Goal: Book appointment/travel/reservation

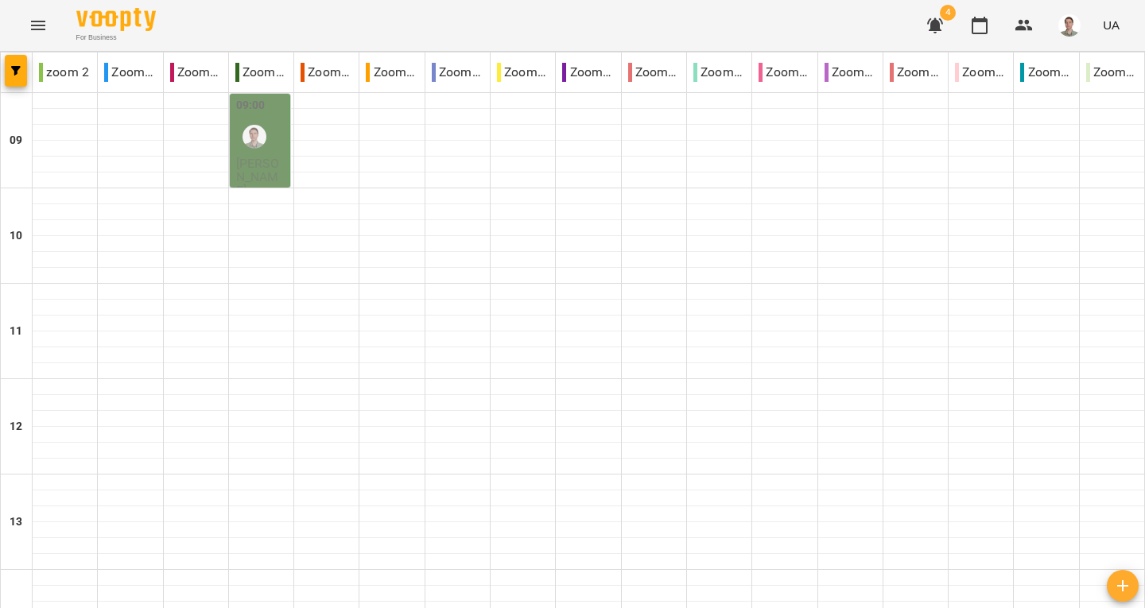
click at [932, 22] on icon "button" at bounding box center [935, 25] width 16 height 15
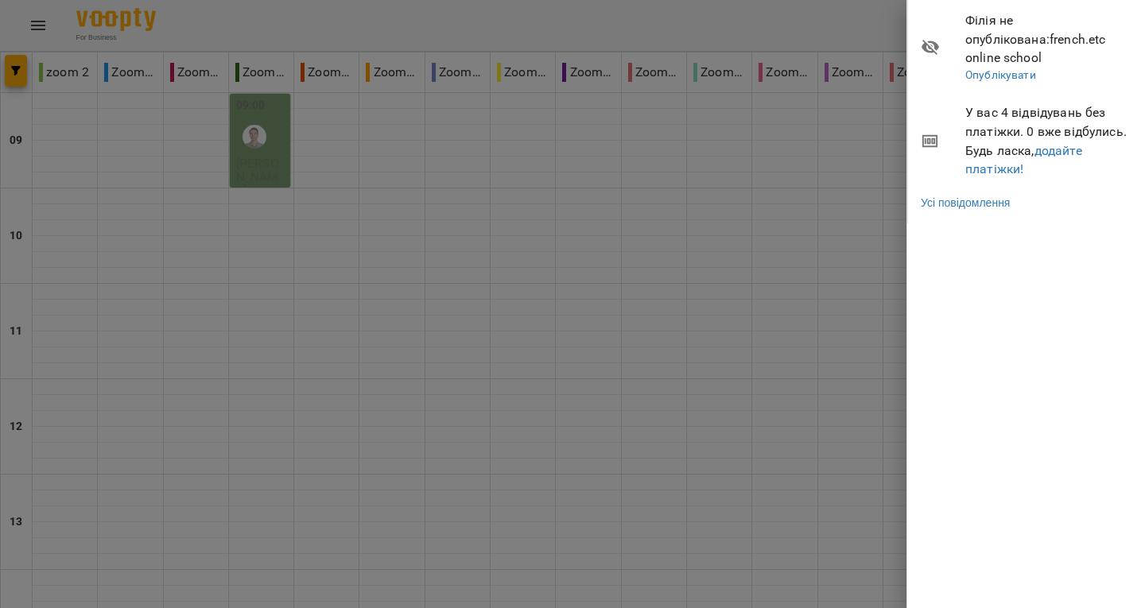
click at [784, 168] on div at bounding box center [572, 304] width 1145 height 608
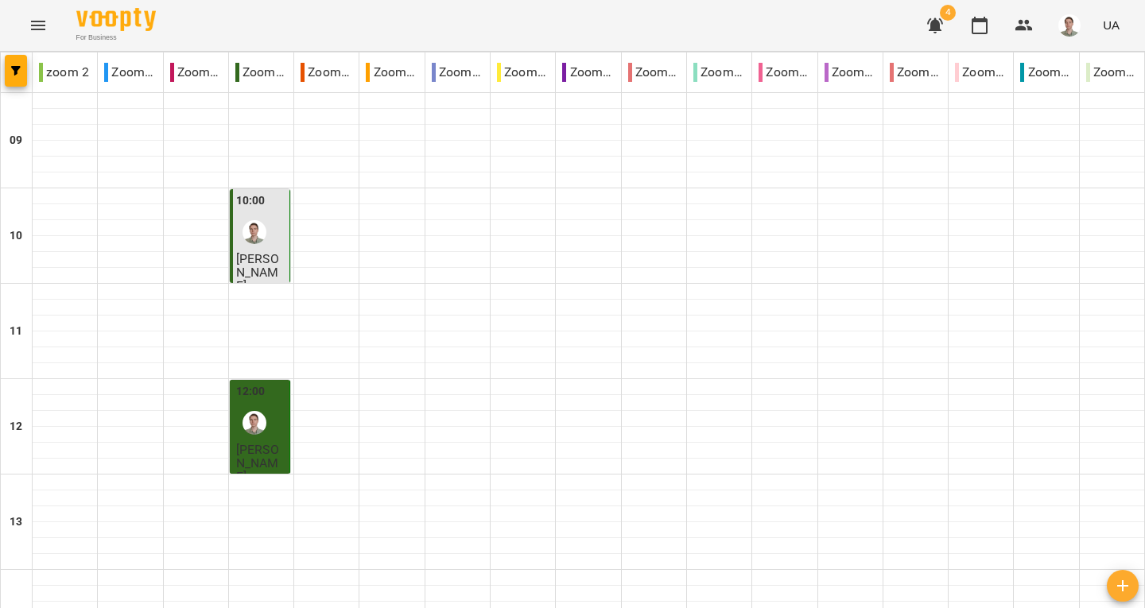
click at [274, 217] on div "10:00" at bounding box center [261, 221] width 50 height 58
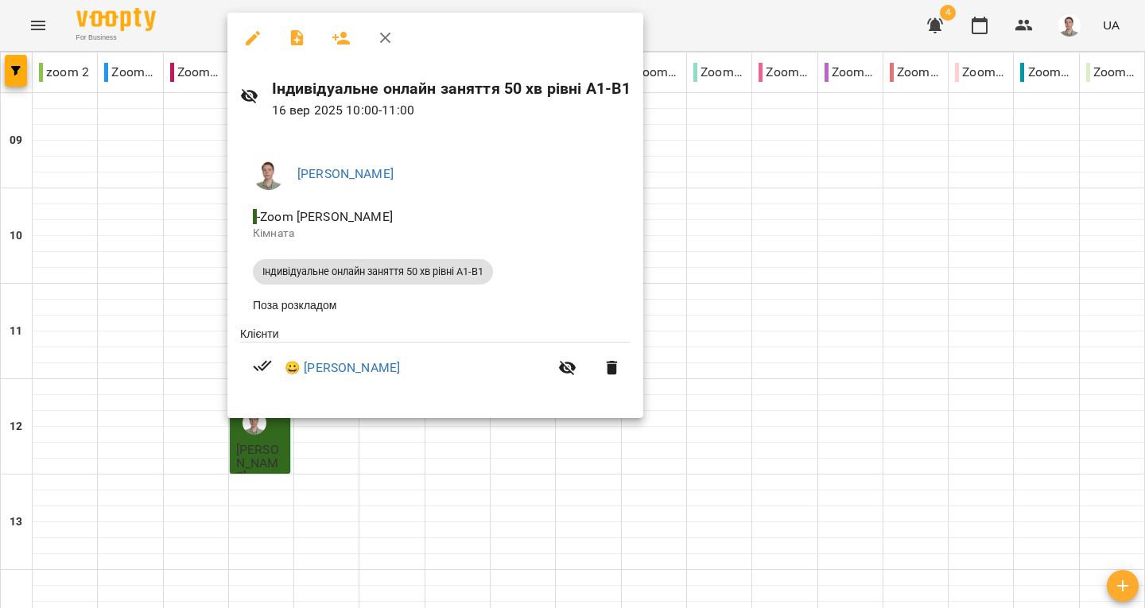
click at [168, 294] on div at bounding box center [572, 304] width 1145 height 608
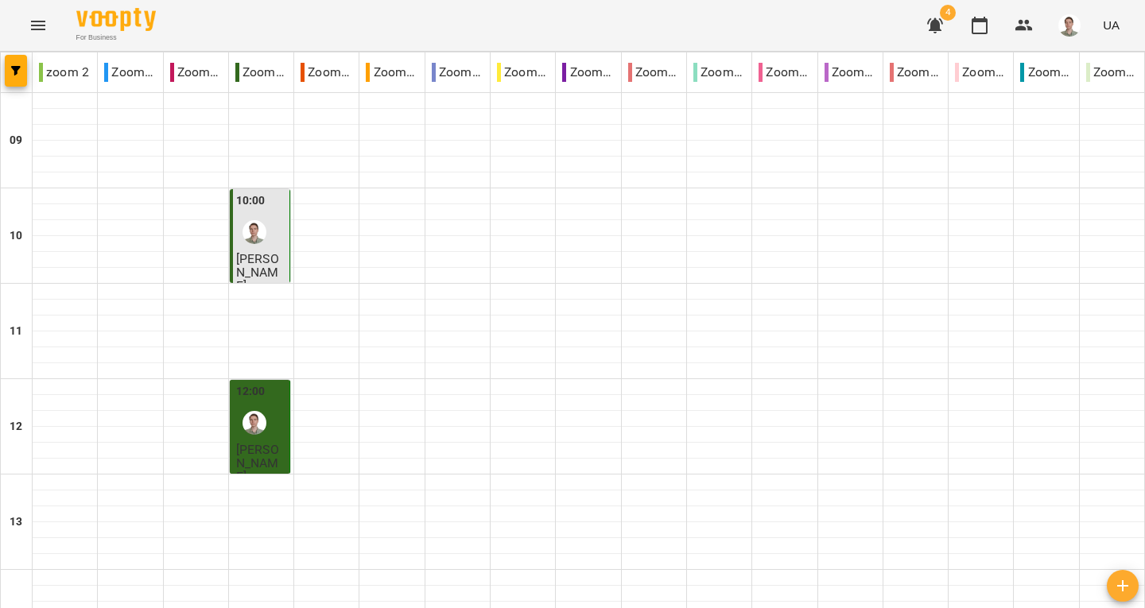
click at [270, 425] on div at bounding box center [254, 423] width 37 height 37
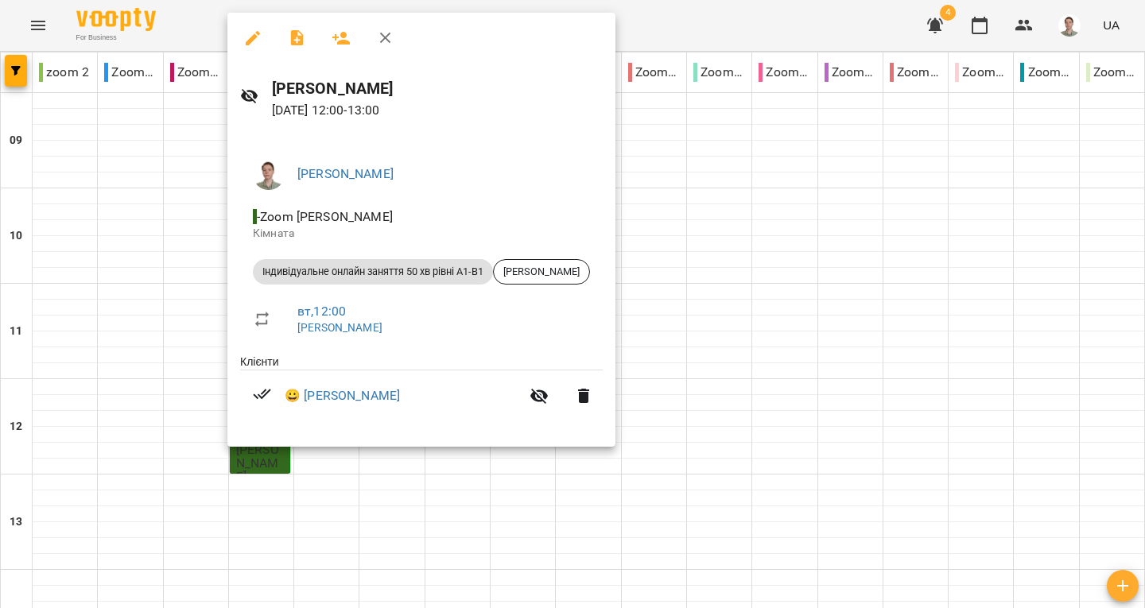
click at [120, 339] on div at bounding box center [572, 304] width 1145 height 608
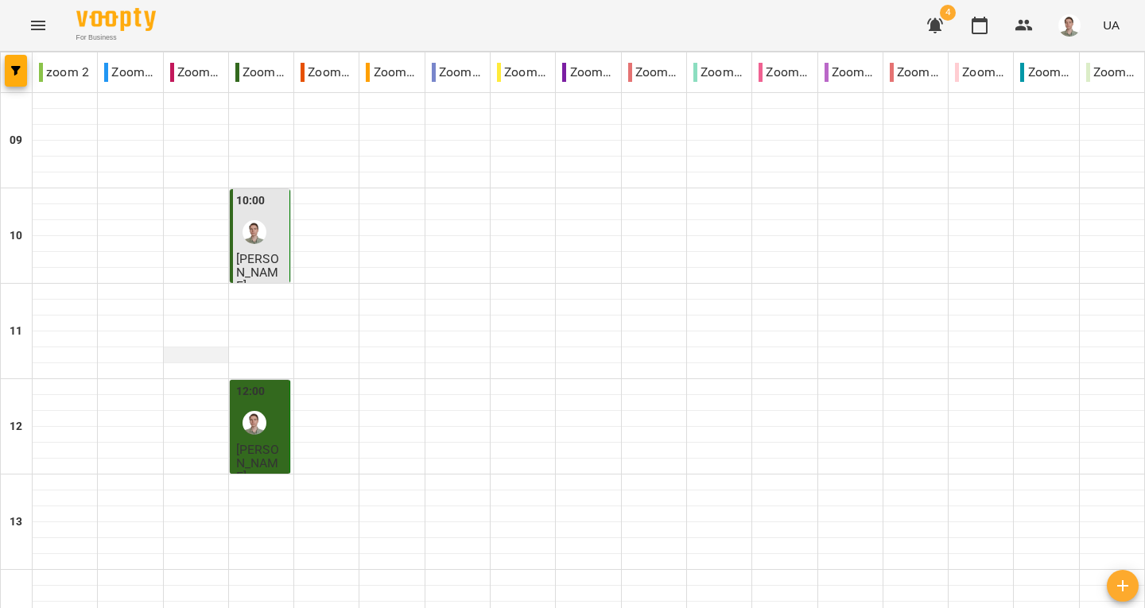
scroll to position [926, 0]
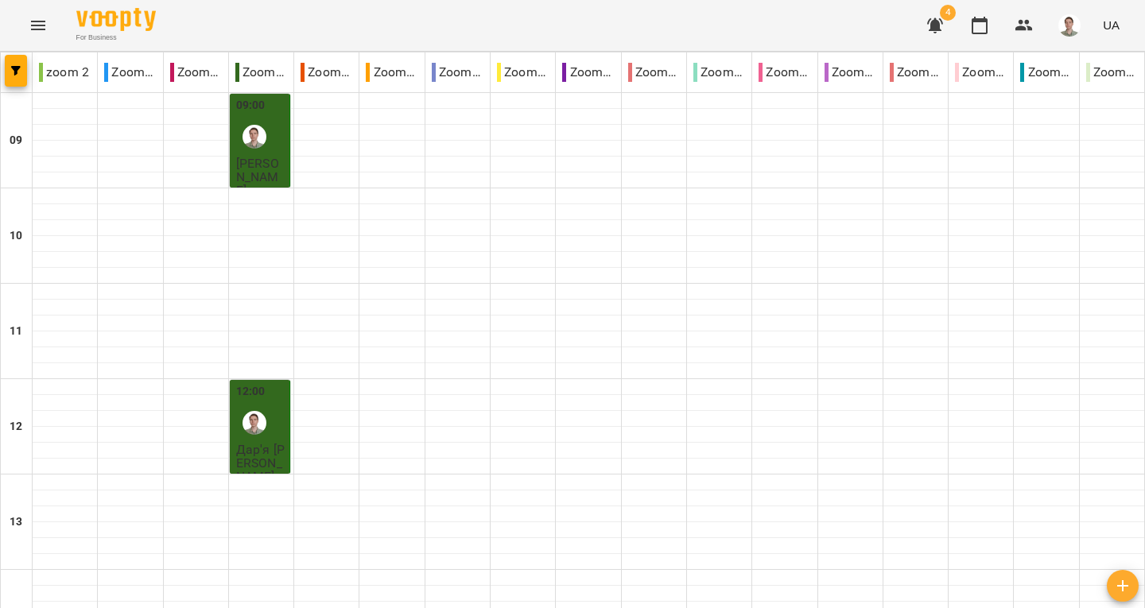
click at [242, 113] on label "09:00" at bounding box center [250, 105] width 29 height 17
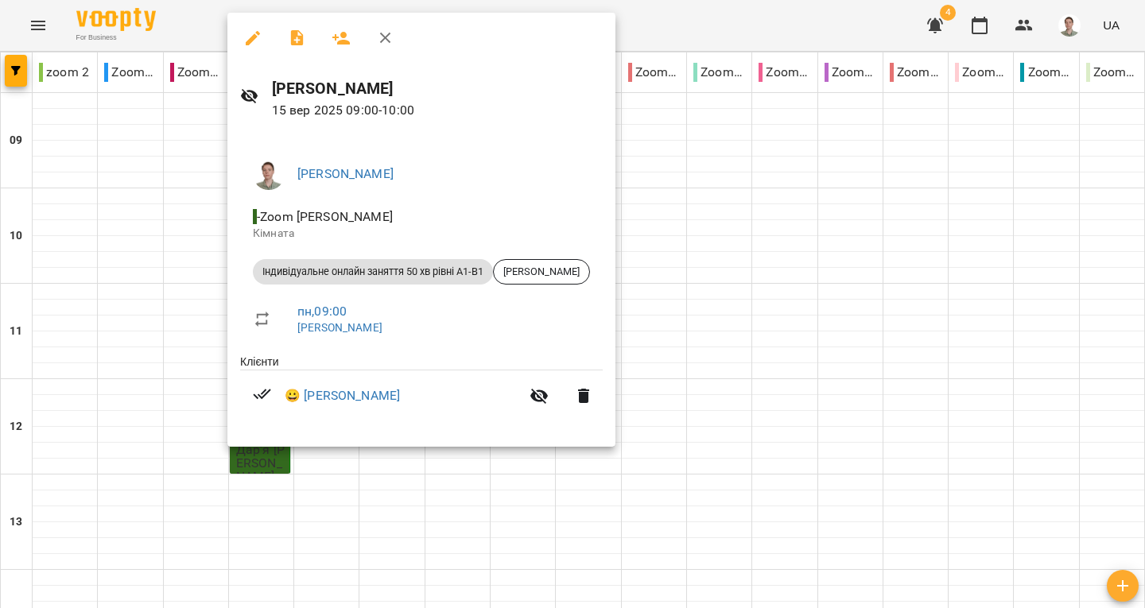
click at [156, 229] on div at bounding box center [572, 304] width 1145 height 608
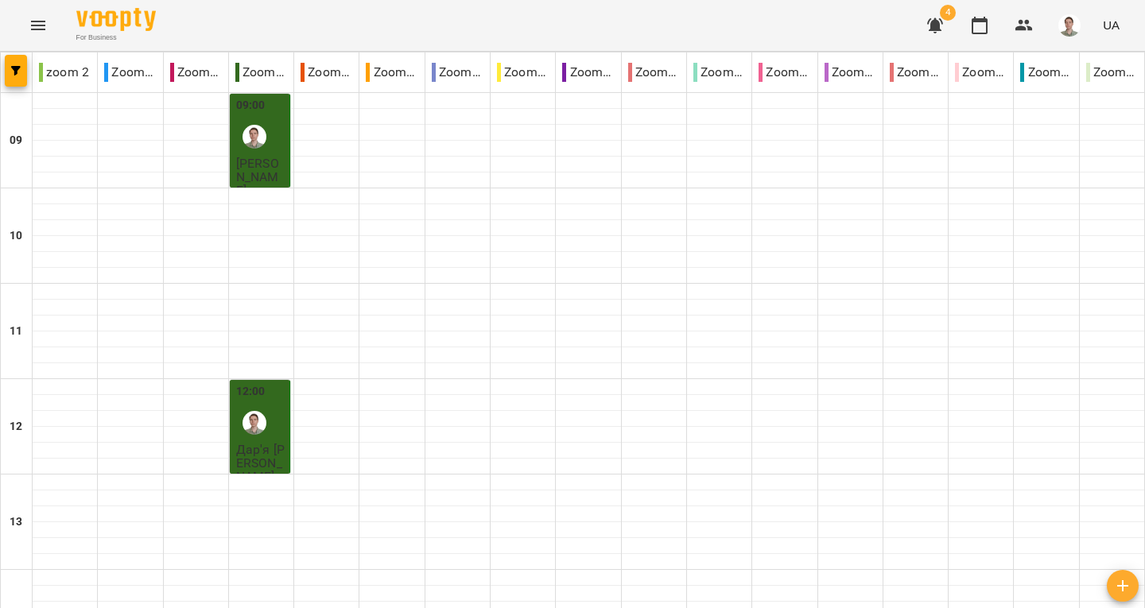
click at [282, 415] on div "12:00" at bounding box center [261, 412] width 50 height 58
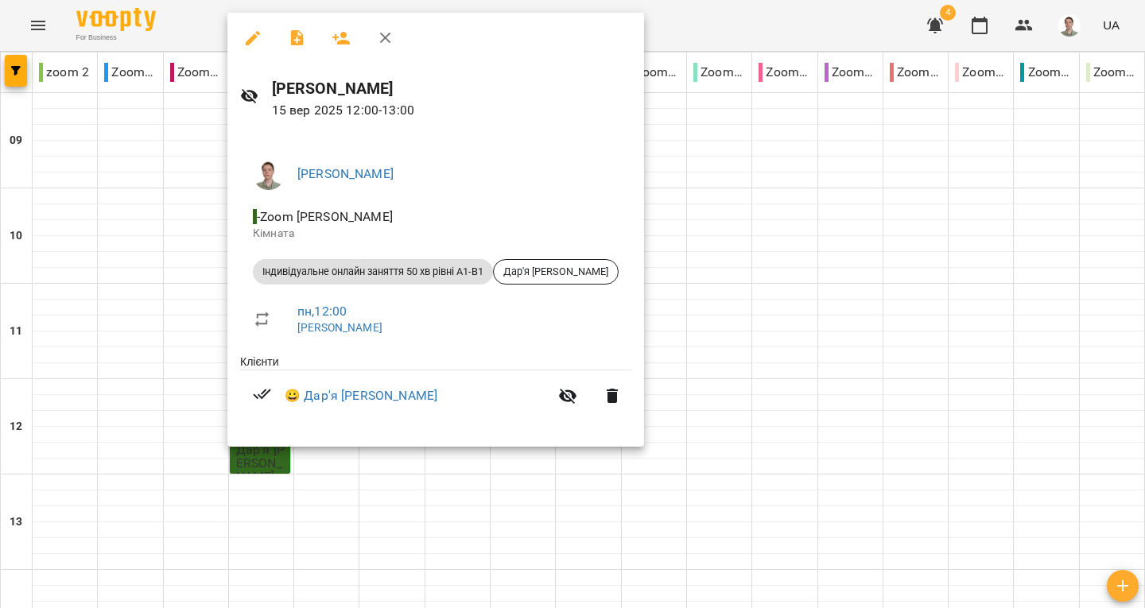
click at [157, 360] on div at bounding box center [572, 304] width 1145 height 608
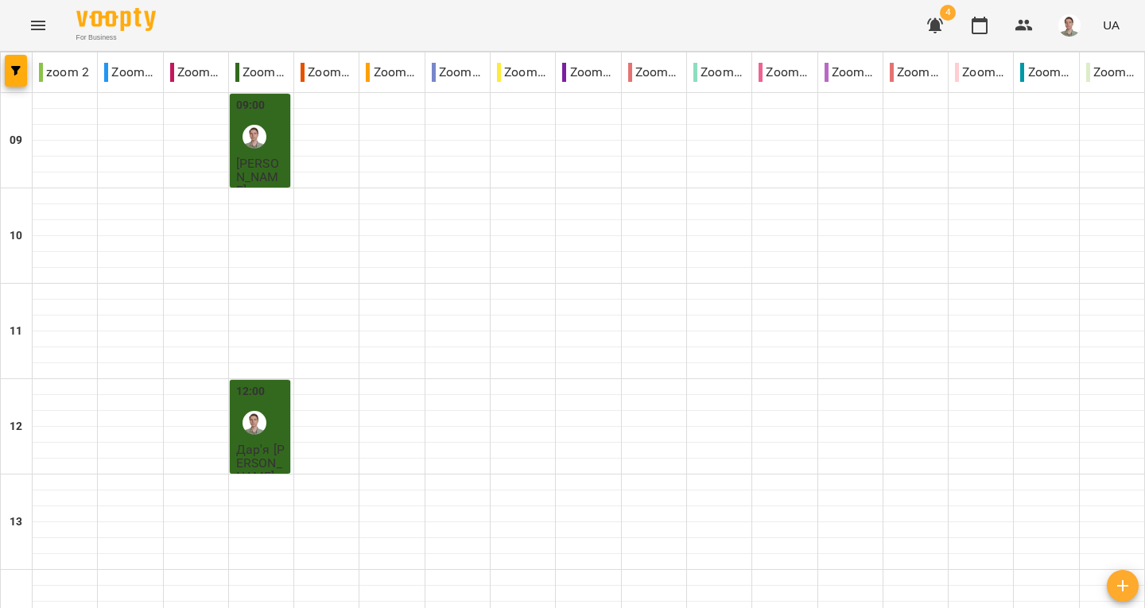
scroll to position [795, 0]
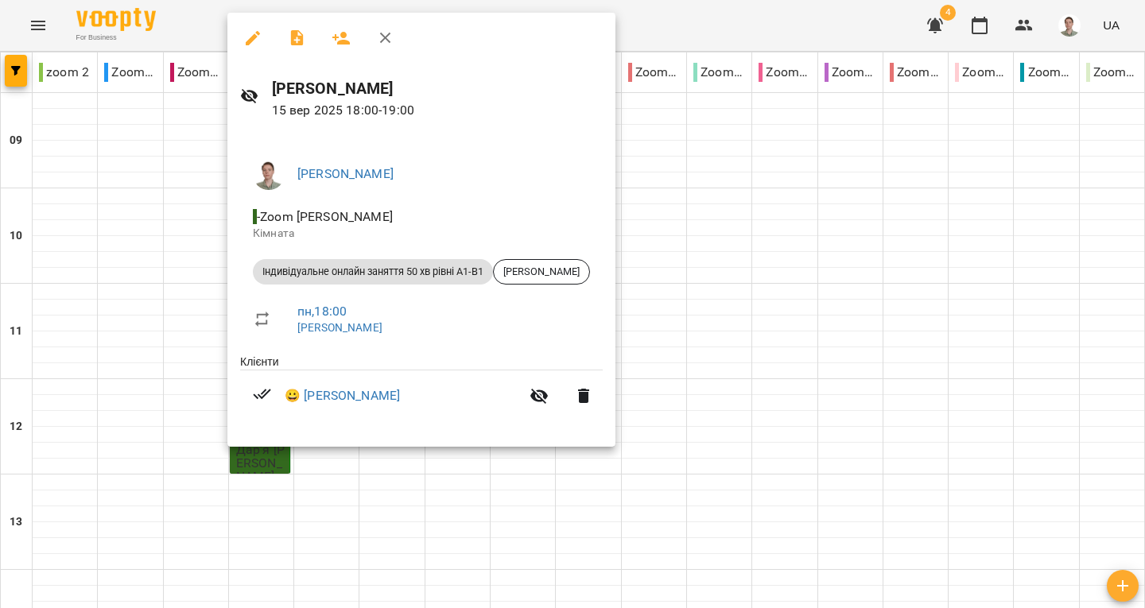
click at [130, 298] on div at bounding box center [572, 304] width 1145 height 608
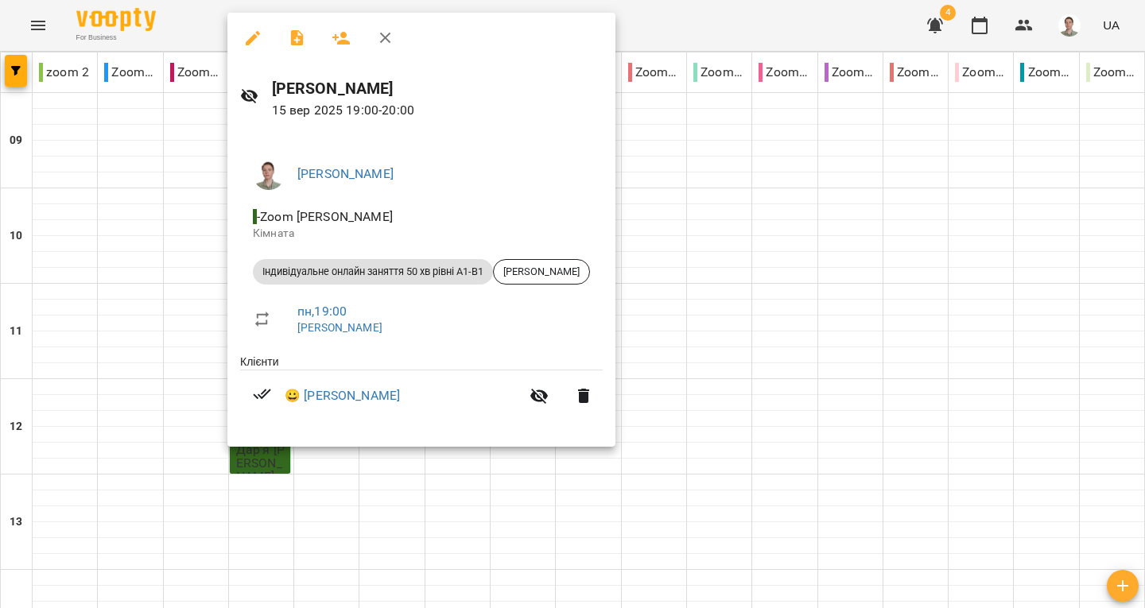
click at [157, 312] on div at bounding box center [572, 304] width 1145 height 608
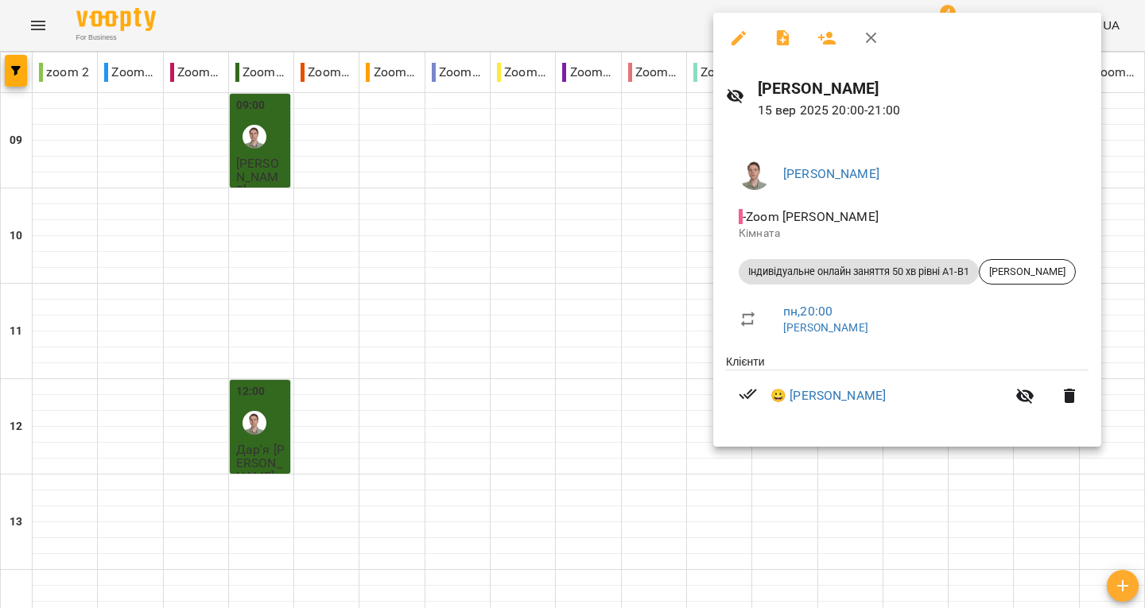
click at [622, 388] on div at bounding box center [572, 304] width 1145 height 608
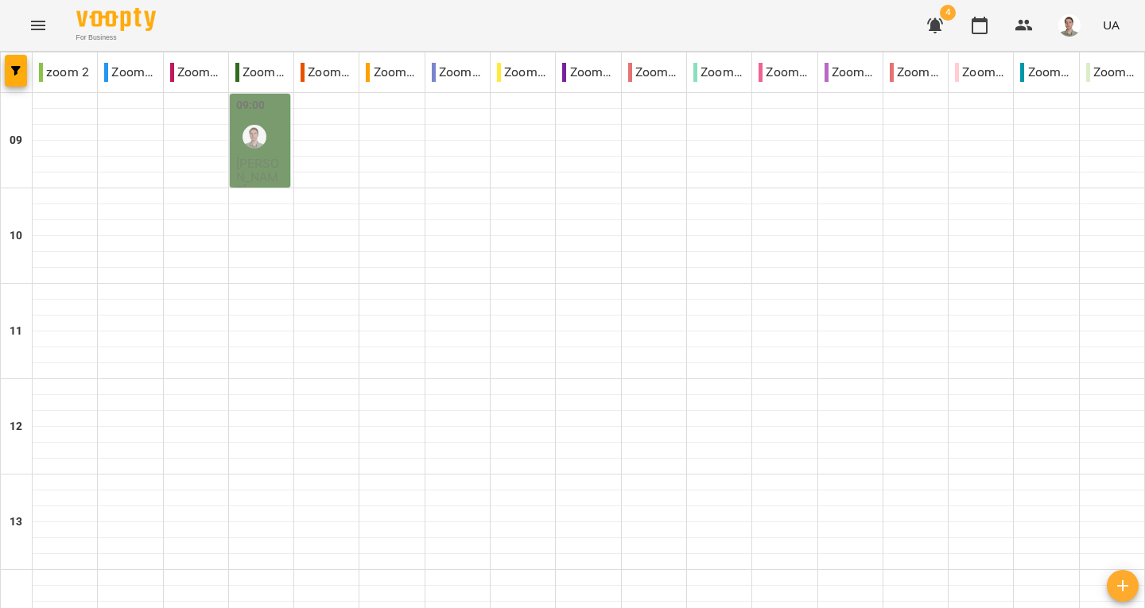
scroll to position [636, 0]
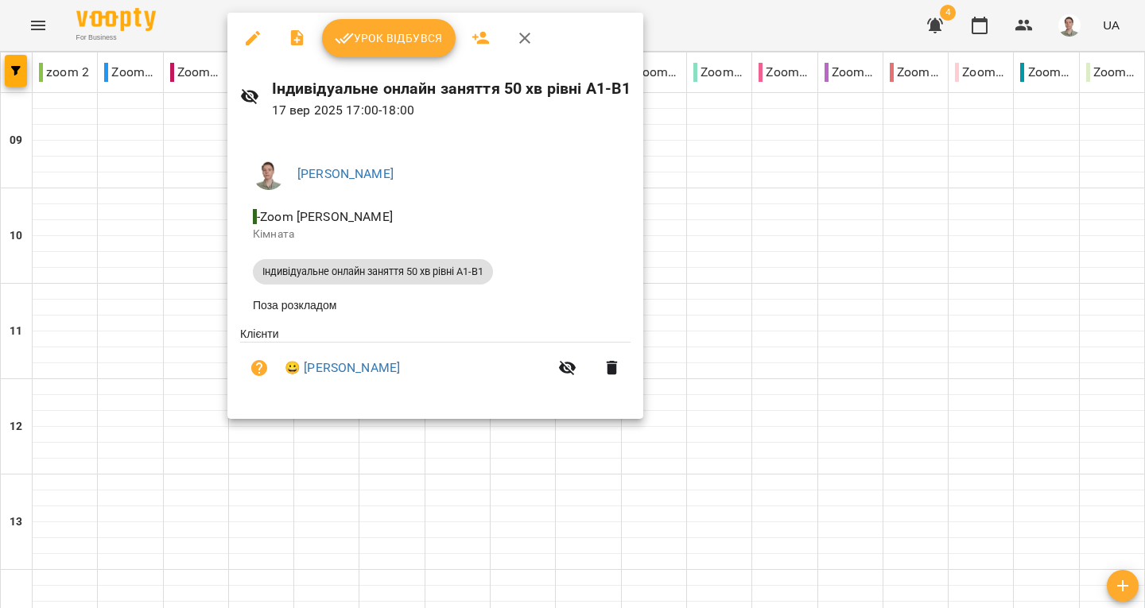
click at [103, 362] on div at bounding box center [572, 304] width 1145 height 608
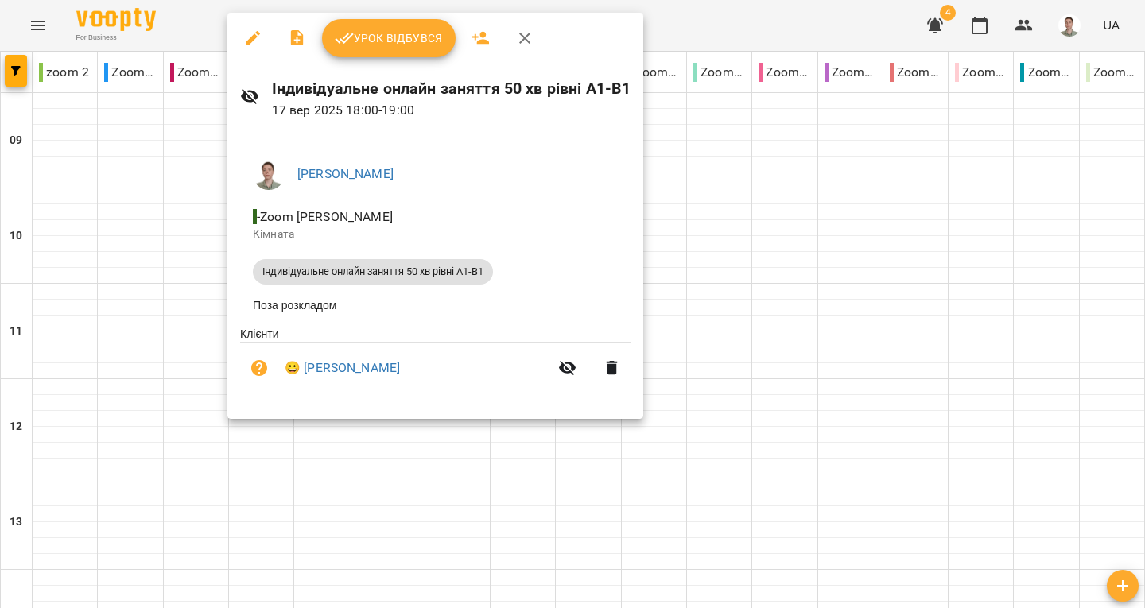
click at [147, 277] on div at bounding box center [572, 304] width 1145 height 608
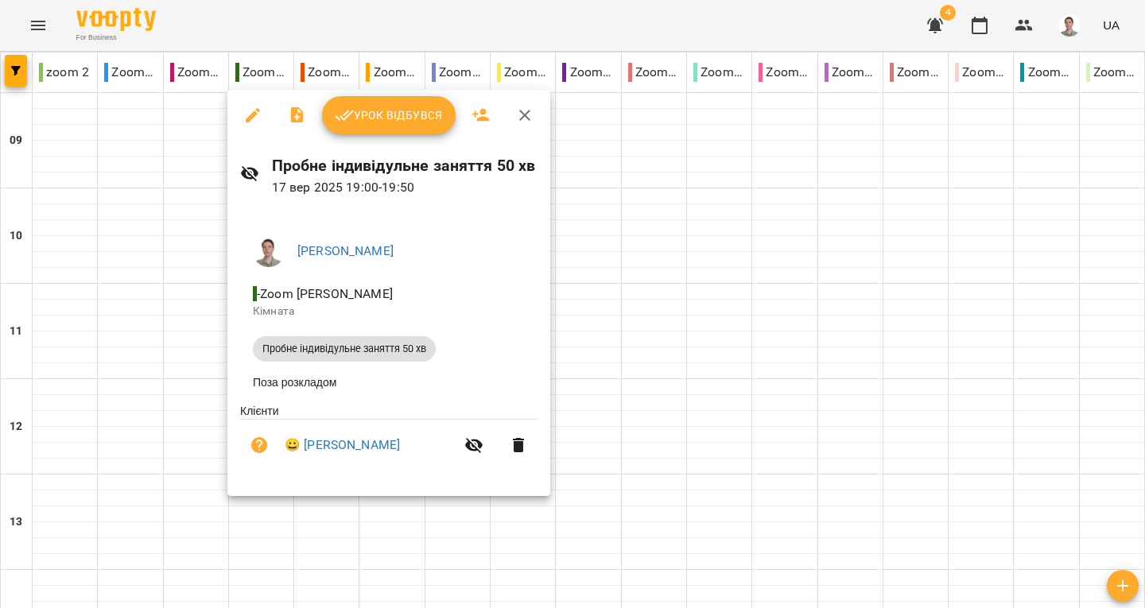
click at [128, 365] on div at bounding box center [572, 304] width 1145 height 608
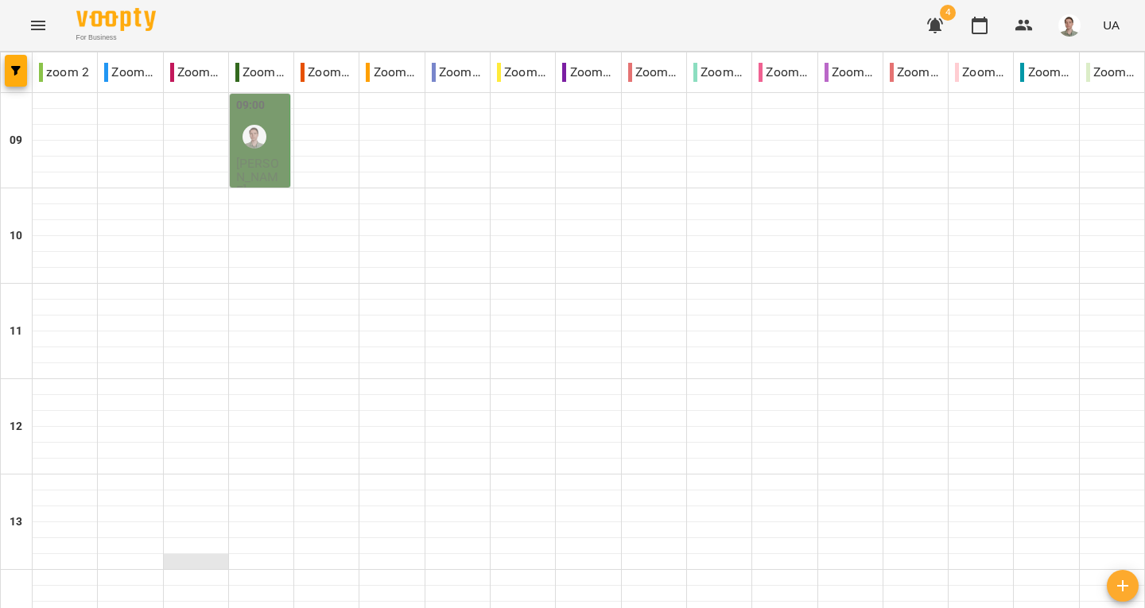
scroll to position [0, 0]
click at [252, 165] on span "[PERSON_NAME]" at bounding box center [257, 177] width 43 height 43
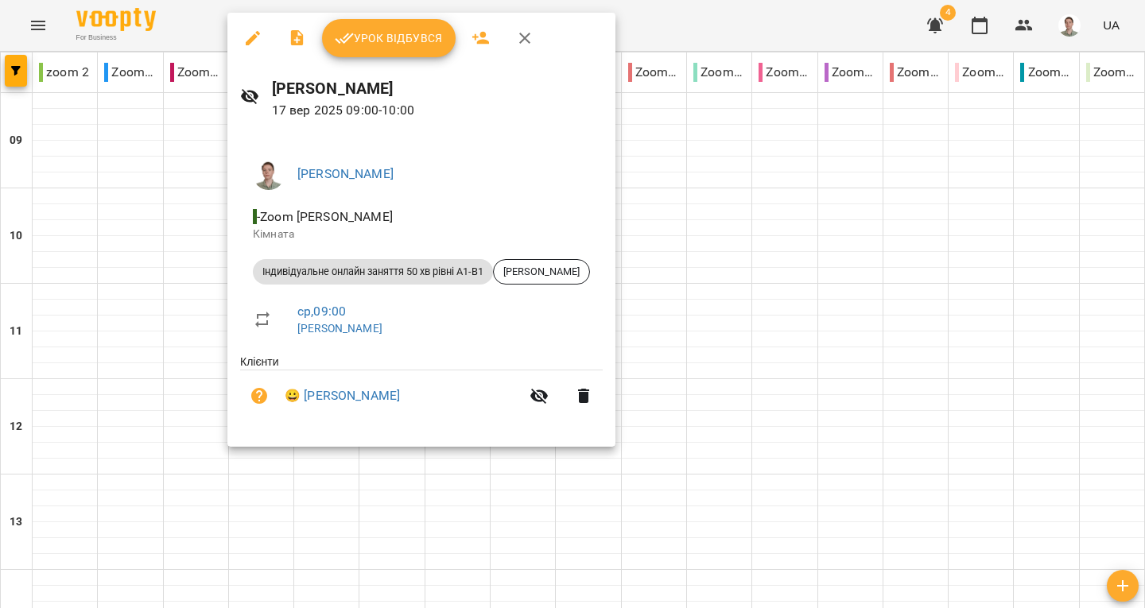
click at [143, 231] on div at bounding box center [572, 304] width 1145 height 608
